Goal: Information Seeking & Learning: Learn about a topic

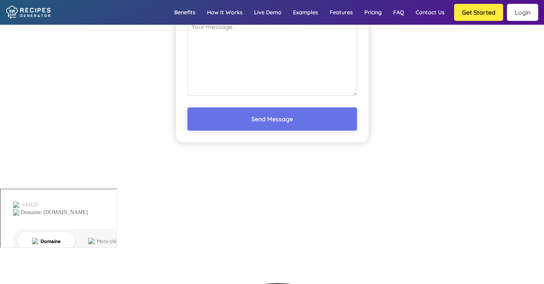
scroll to position [5779, 0]
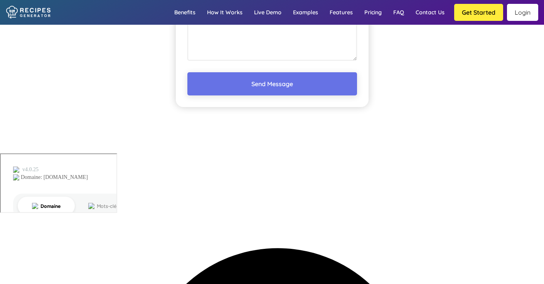
click at [531, 14] on link "Login" at bounding box center [522, 12] width 31 height 17
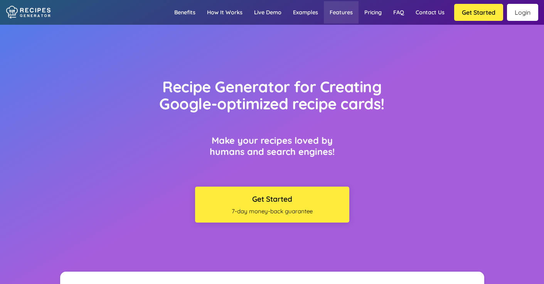
click at [342, 10] on link "Features" at bounding box center [341, 12] width 35 height 22
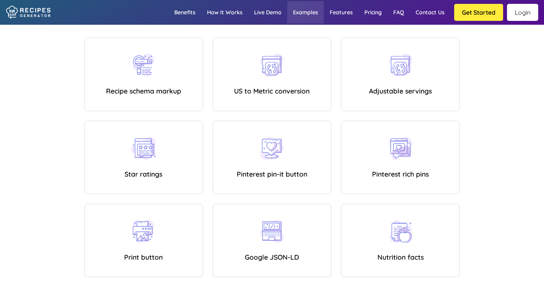
click at [297, 20] on link "Examples" at bounding box center [305, 12] width 37 height 22
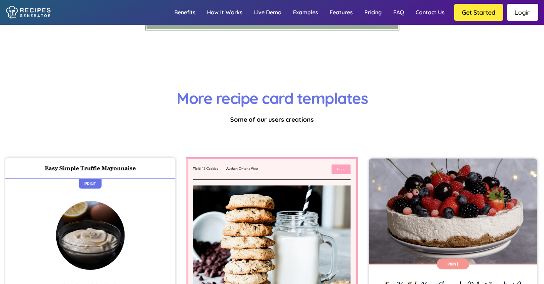
scroll to position [2600, 0]
